Goal: Obtain resource: Download file/media

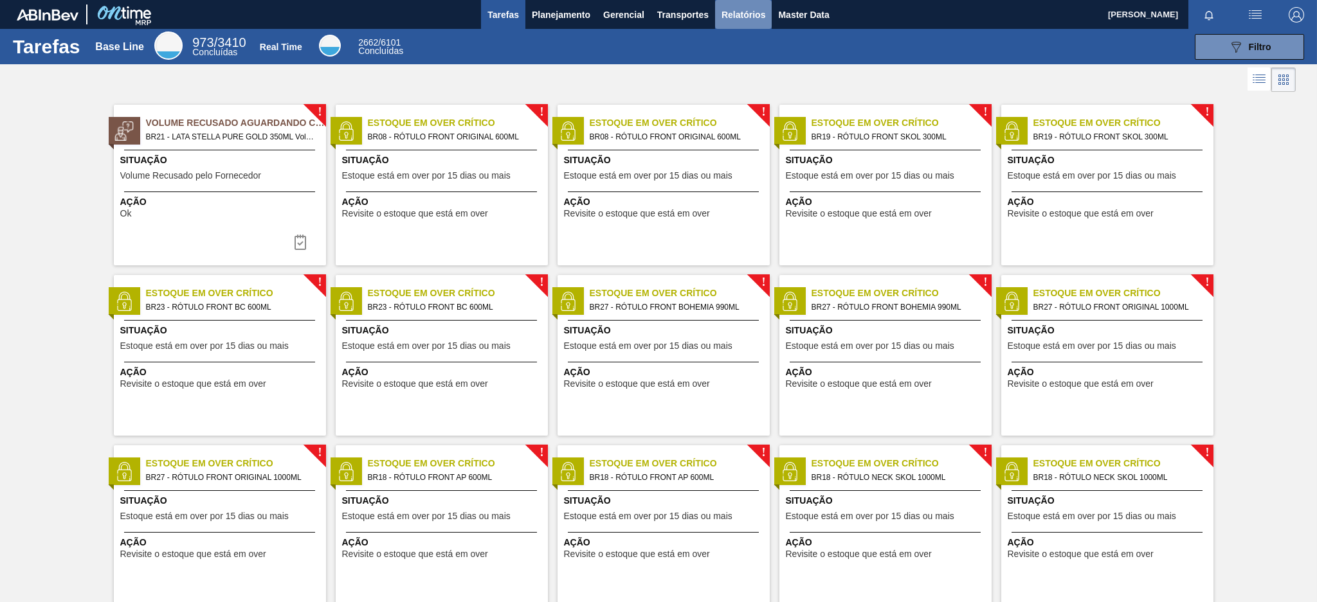
click at [754, 9] on span "Relatórios" at bounding box center [743, 14] width 44 height 15
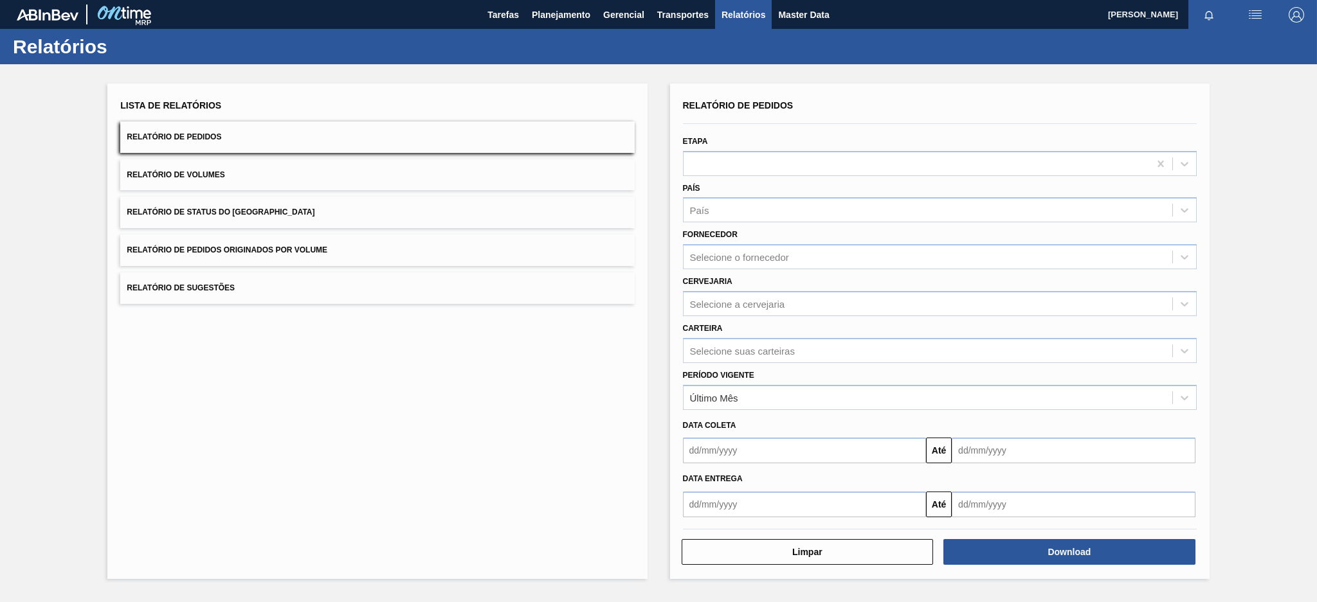
click at [402, 253] on button "Relatório de Pedidos Originados por Volume" at bounding box center [377, 251] width 514 height 32
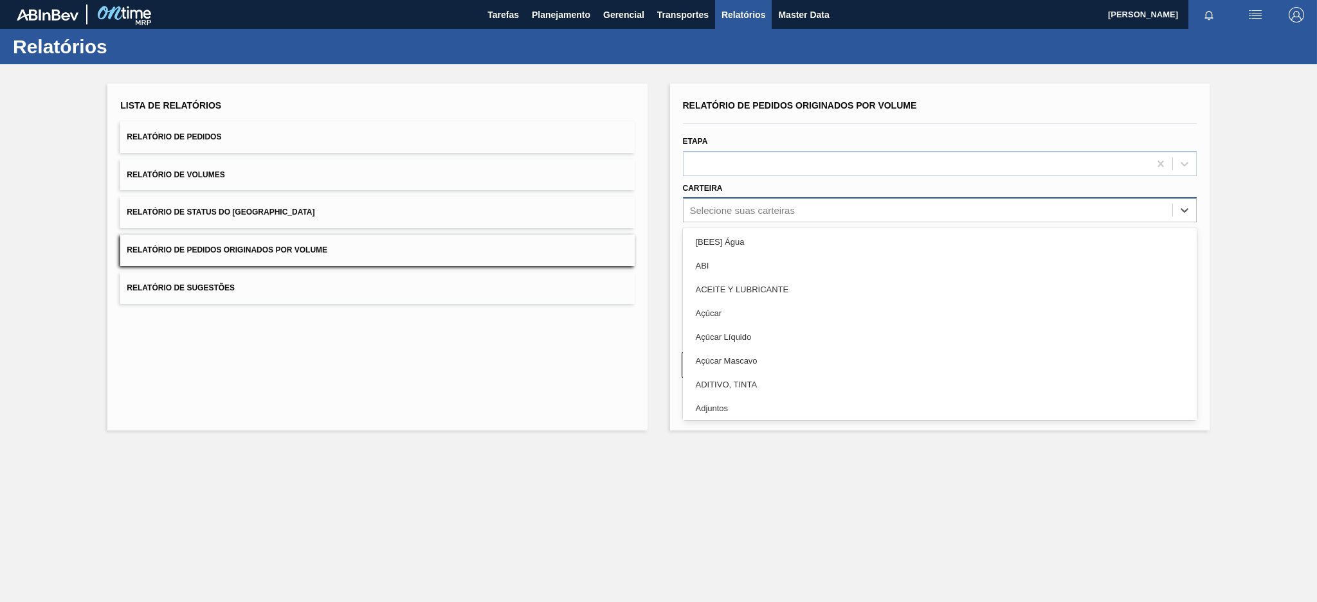
click at [806, 212] on div "Selecione suas carteiras" at bounding box center [927, 210] width 489 height 19
type input "pre"
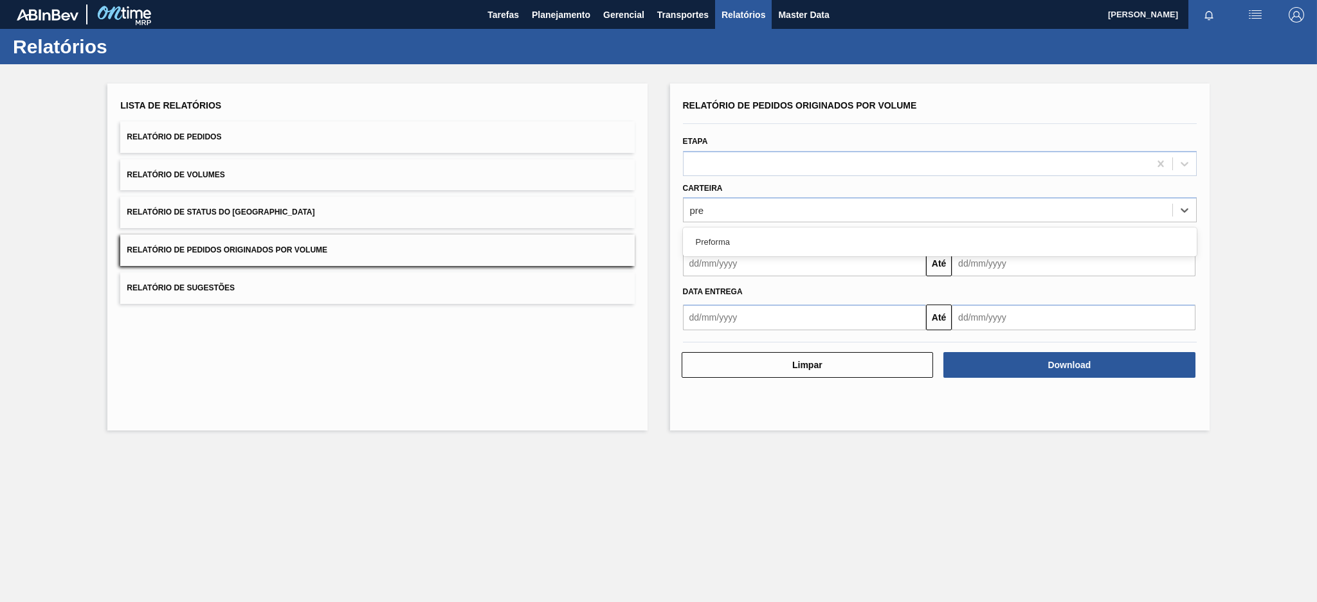
drag, startPoint x: 768, startPoint y: 237, endPoint x: 741, endPoint y: 264, distance: 37.7
click at [741, 264] on div "Relatório de Pedidos Originados por Volume Etapa Carteira option Preforma focus…" at bounding box center [940, 213] width 514 height 234
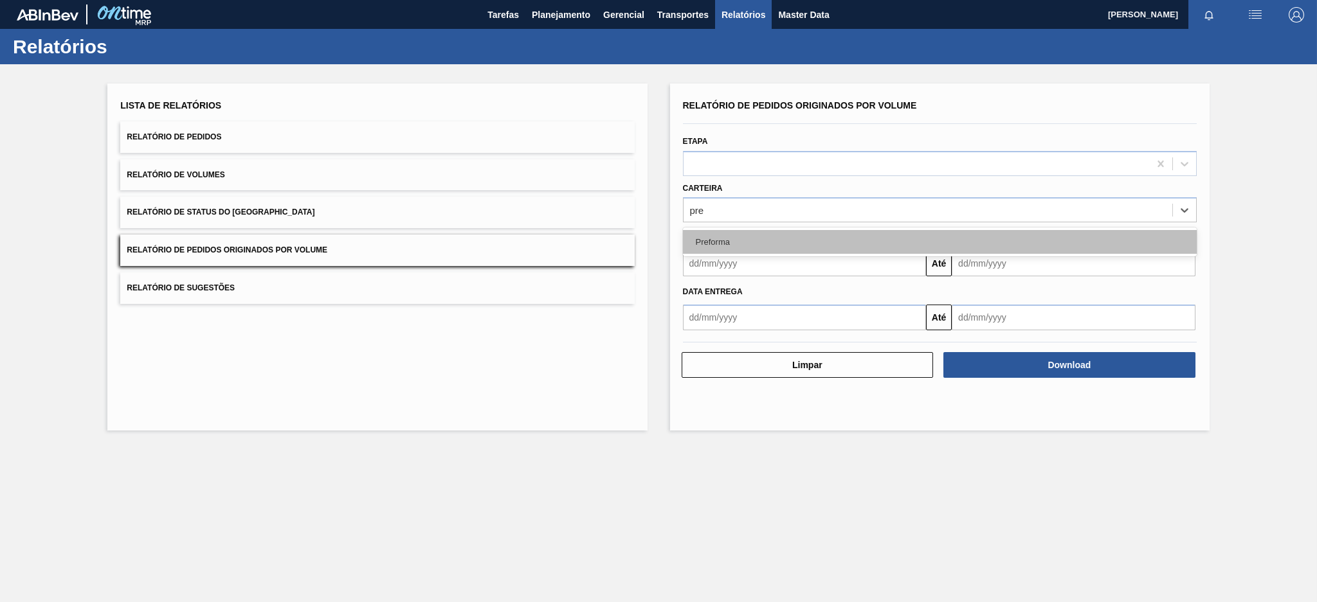
click at [727, 246] on div "Preforma" at bounding box center [940, 242] width 514 height 24
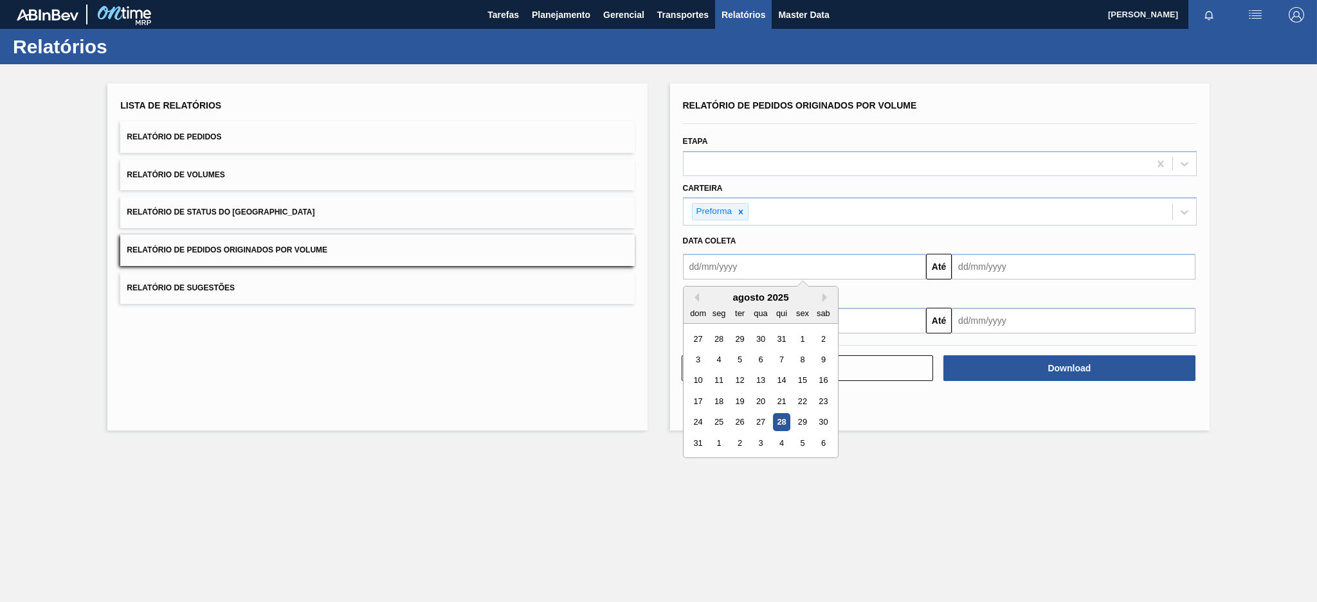
click at [728, 266] on input "text" at bounding box center [805, 267] width 244 height 26
click at [696, 296] on button "Previous Month" at bounding box center [694, 297] width 9 height 9
click at [698, 404] on div "20" at bounding box center [697, 401] width 17 height 17
type input "[DATE]"
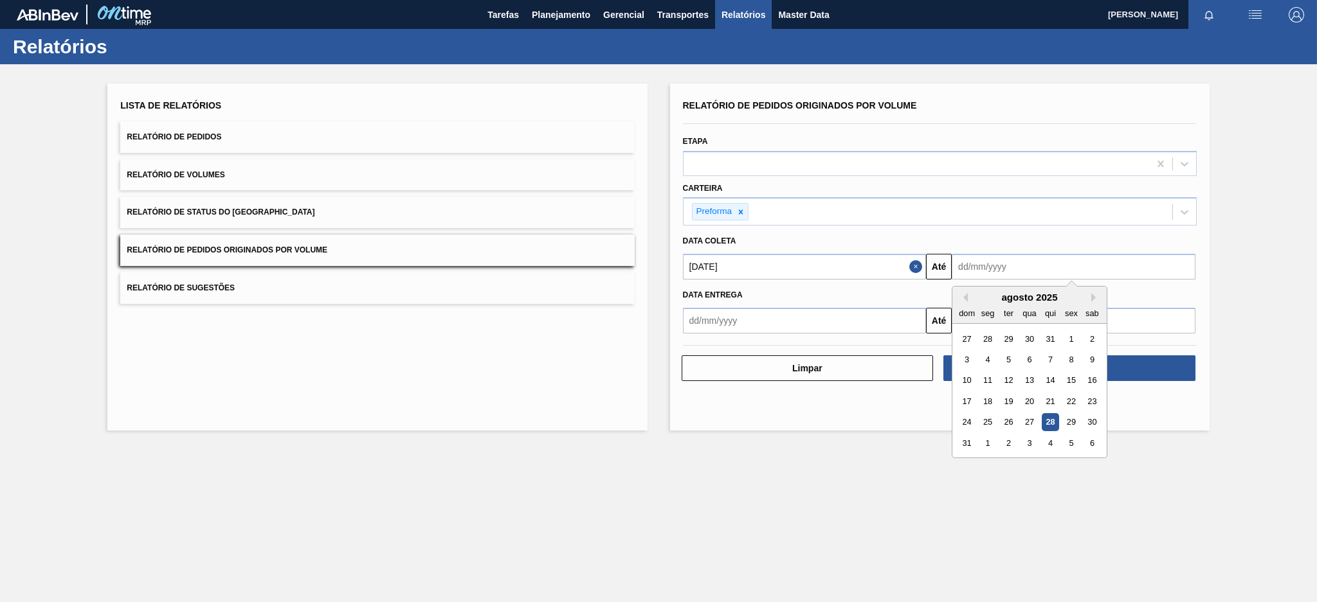
click at [987, 260] on input "text" at bounding box center [1074, 267] width 244 height 26
click at [987, 417] on div "28" at bounding box center [1050, 422] width 17 height 17
type input "[DATE]"
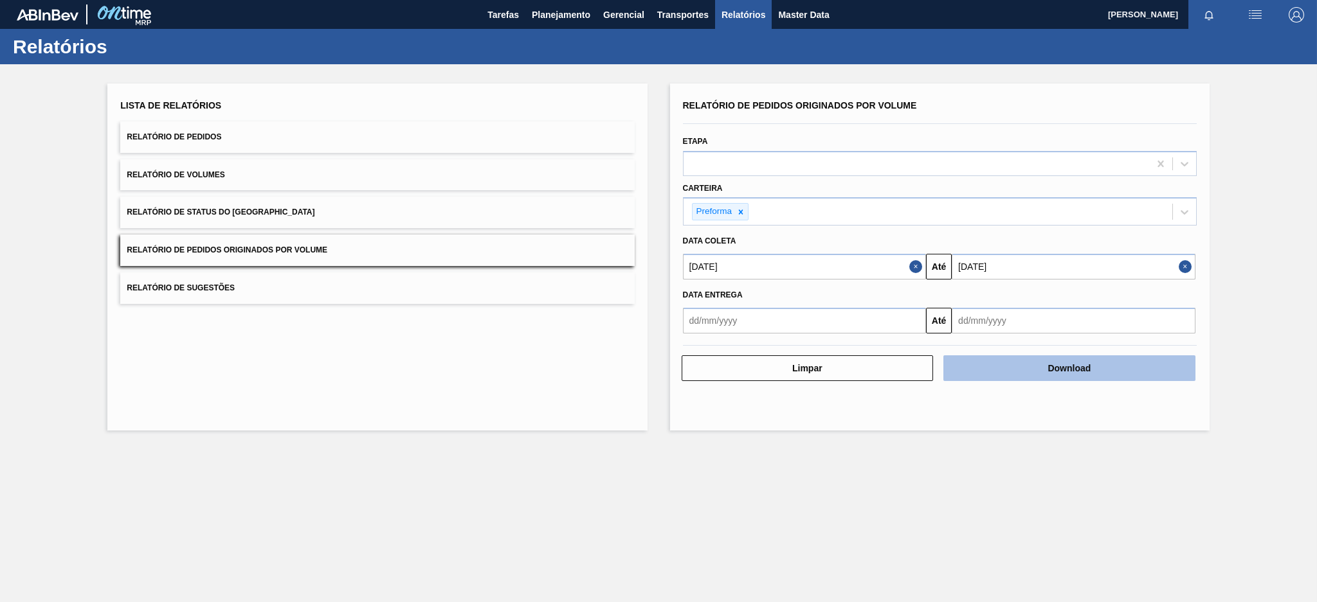
click at [987, 374] on button "Download" at bounding box center [1069, 369] width 252 height 26
